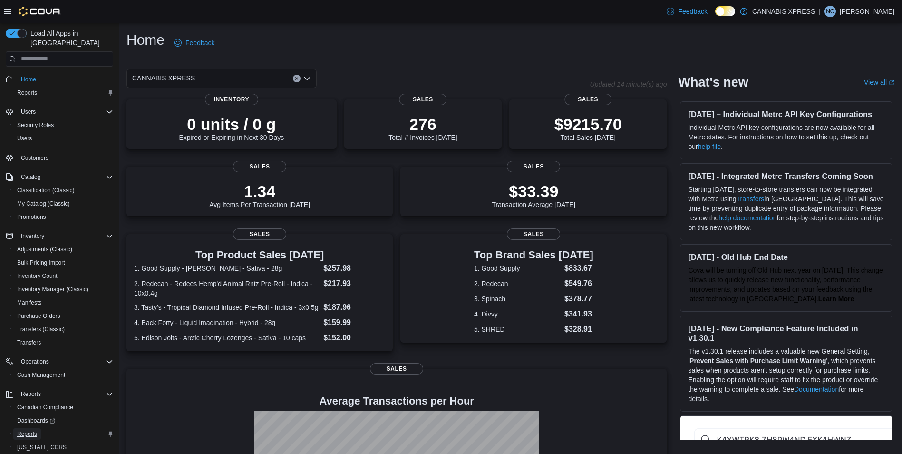
click at [29, 430] on span "Reports" at bounding box center [27, 434] width 20 height 8
